Goal: Complete application form

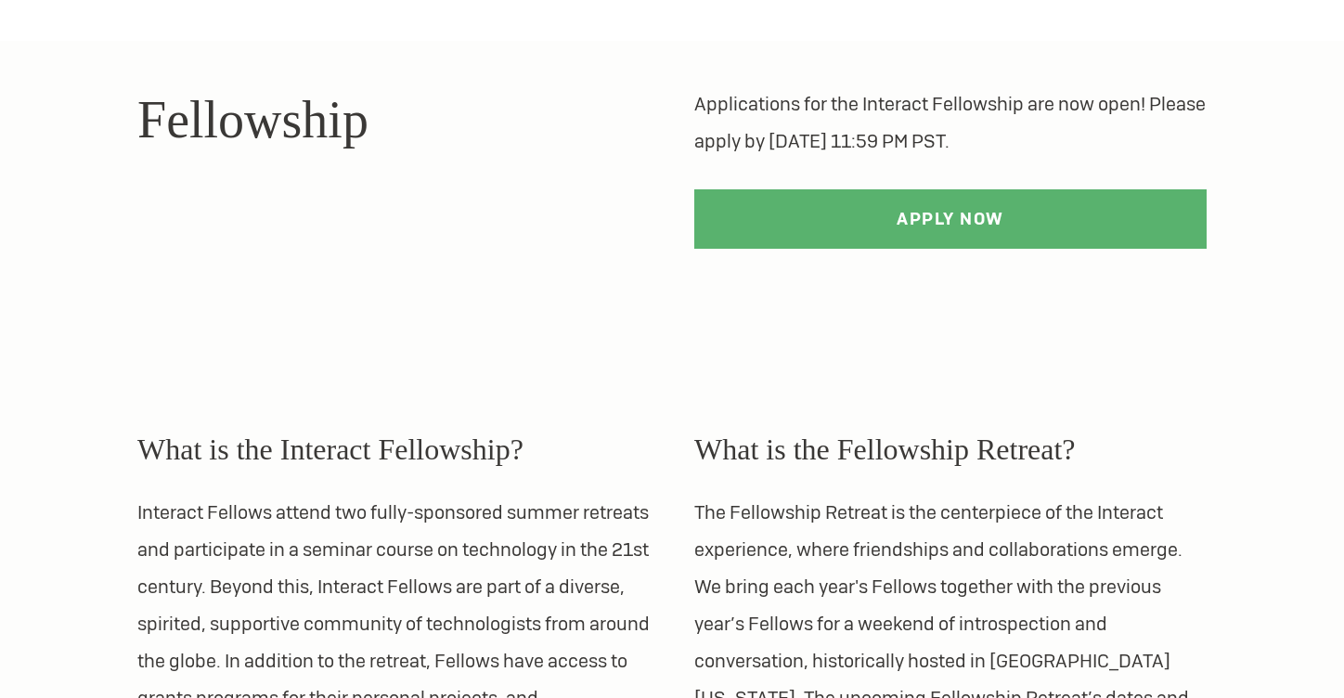
scroll to position [132, 0]
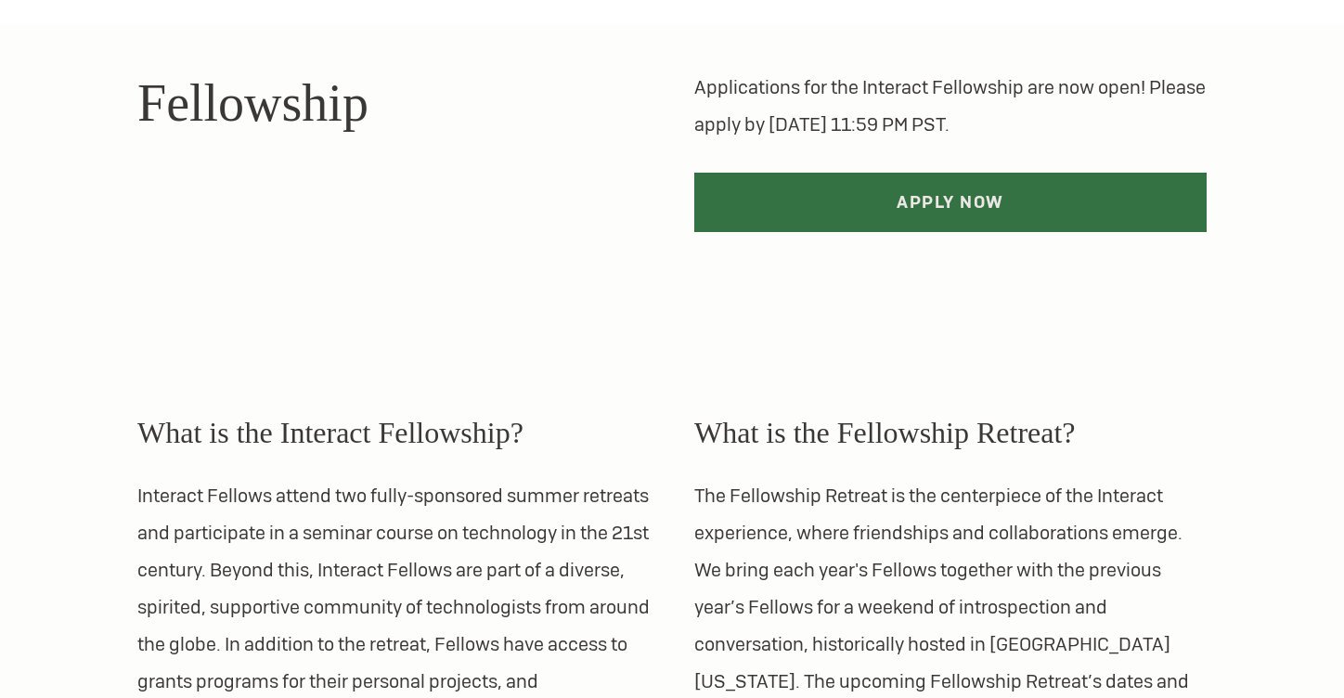
click at [846, 201] on link "Apply Now" at bounding box center [950, 202] width 512 height 59
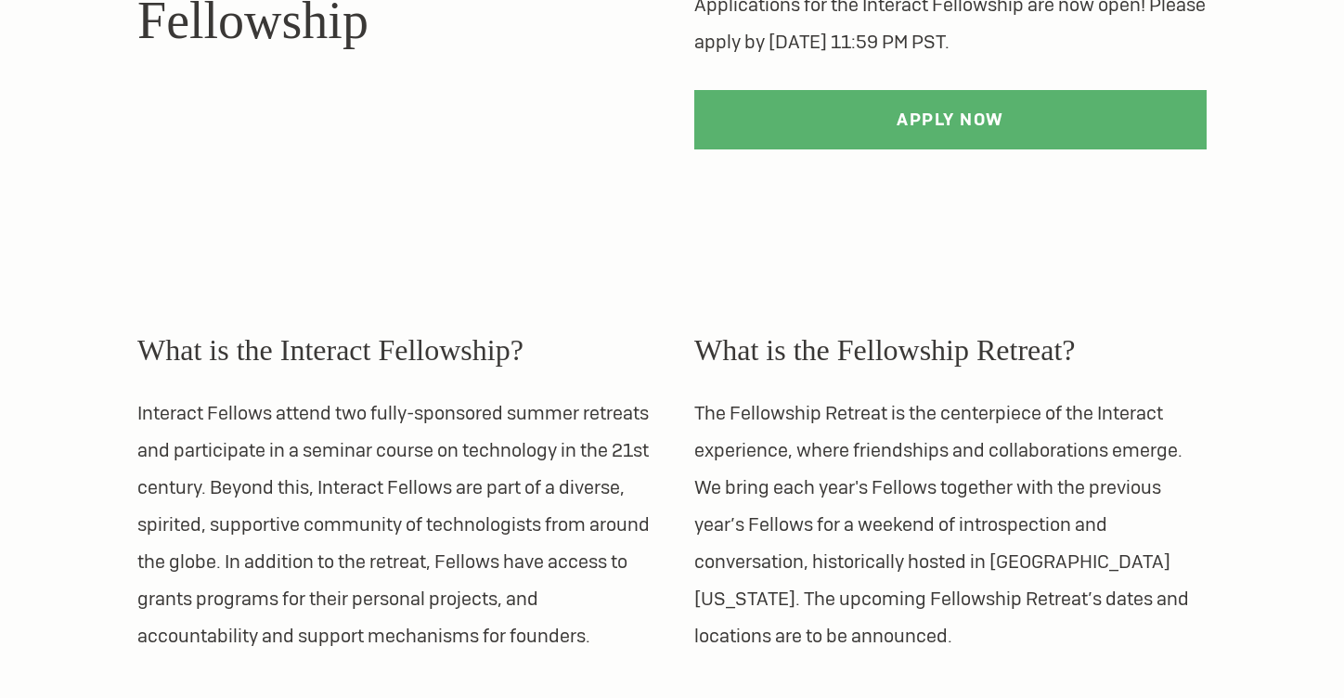
scroll to position [854, 0]
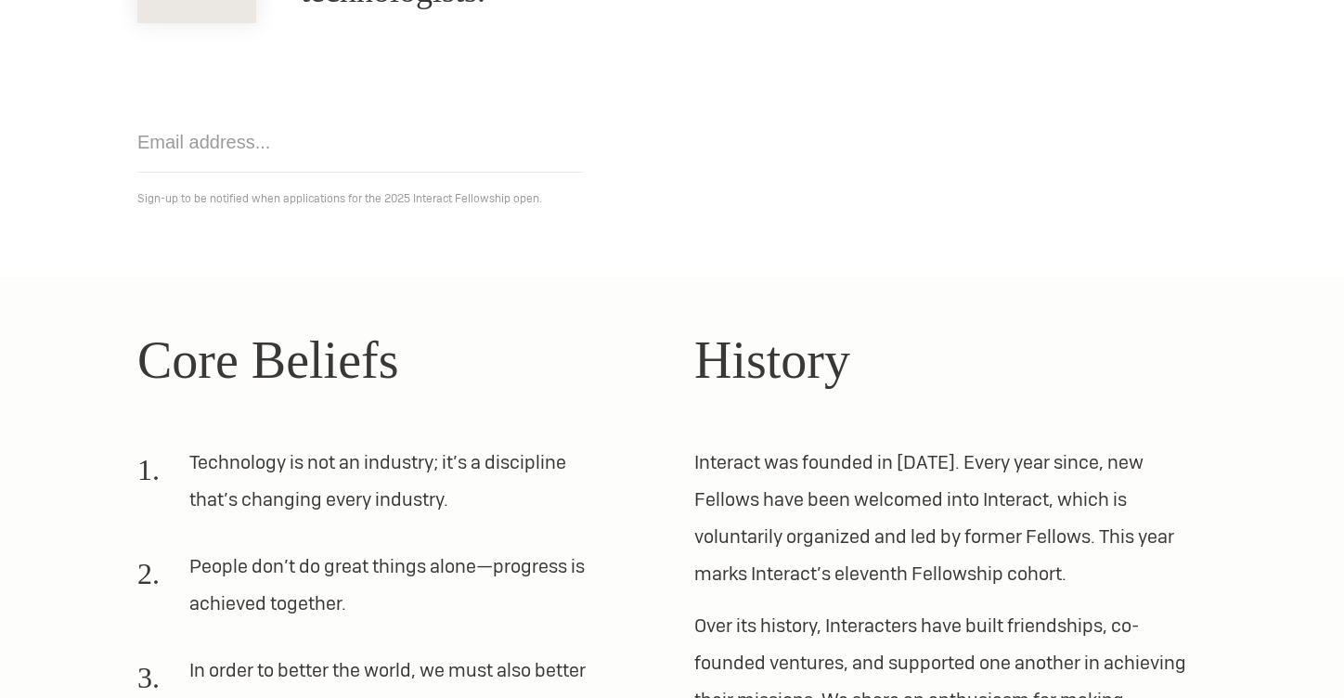
scroll to position [296, 0]
